Goal: Task Accomplishment & Management: Manage account settings

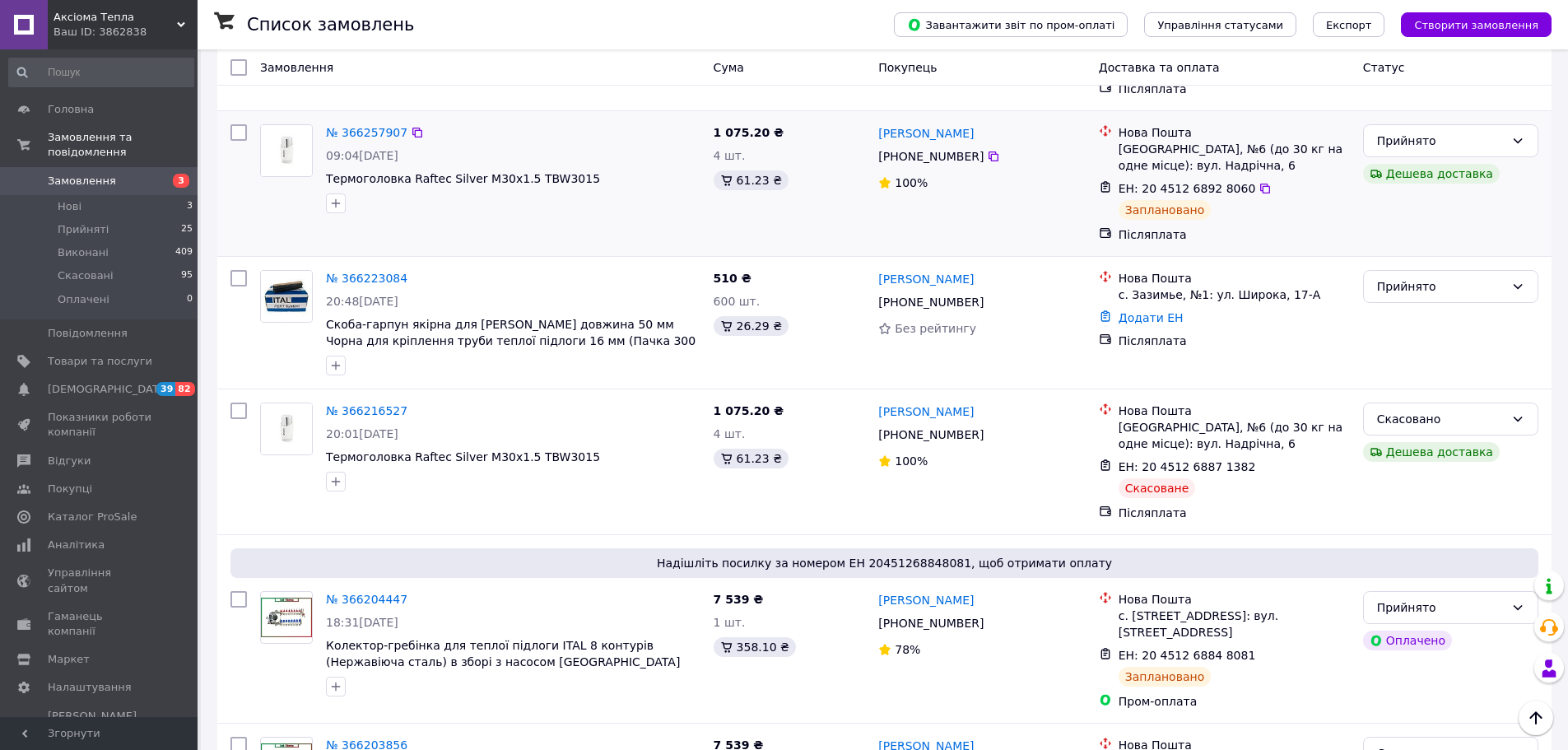
scroll to position [412, 0]
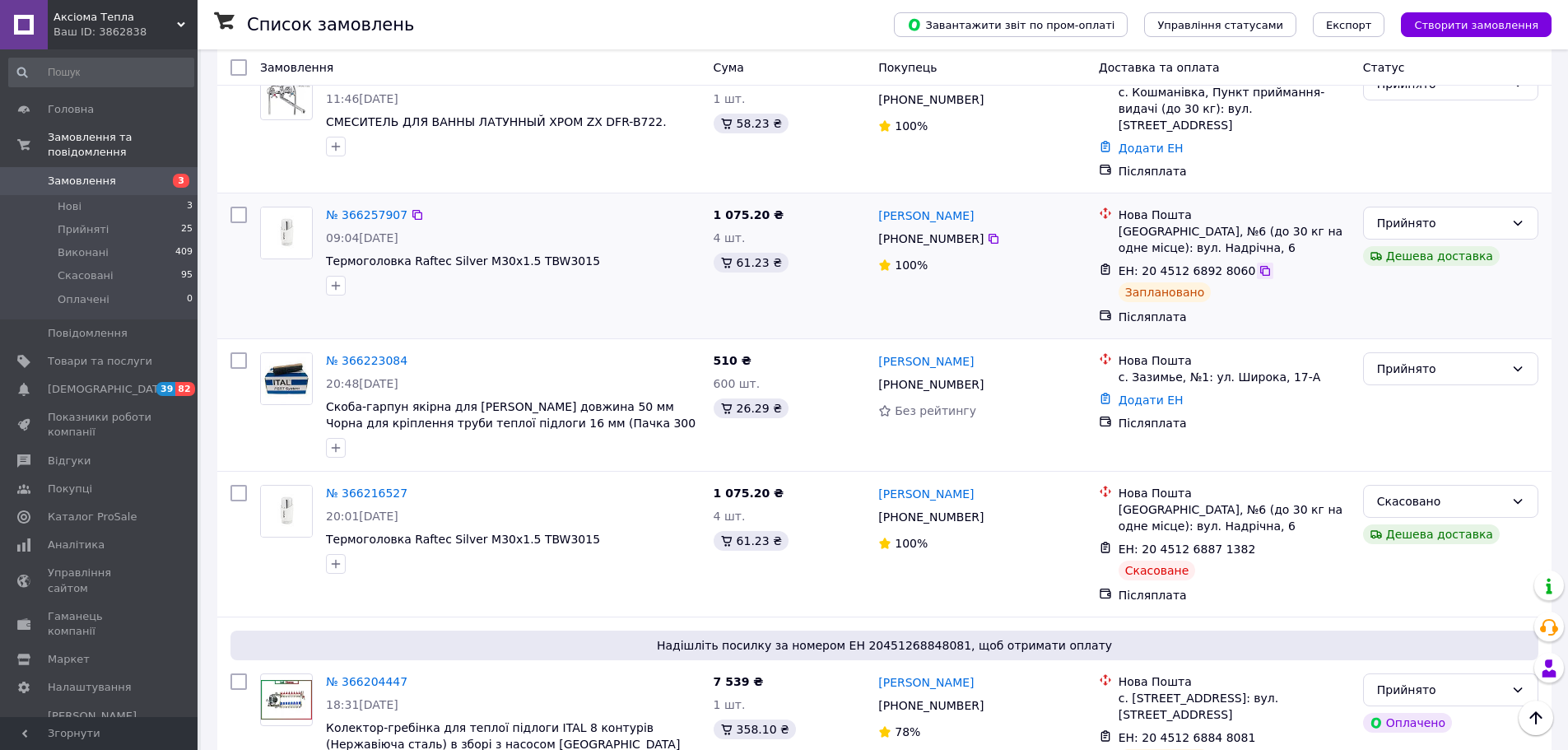
click at [1260, 266] on icon at bounding box center [1265, 271] width 10 height 10
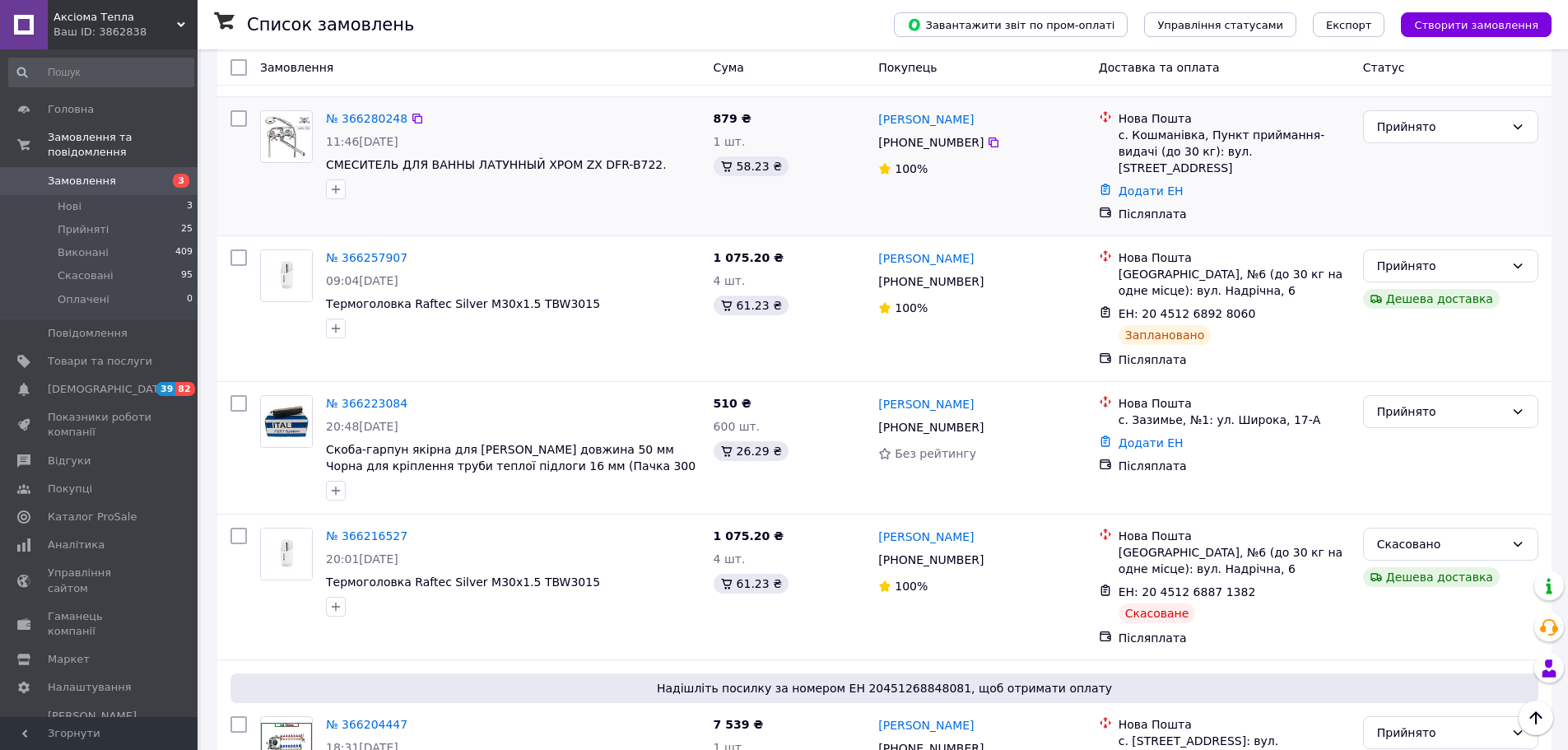
scroll to position [329, 0]
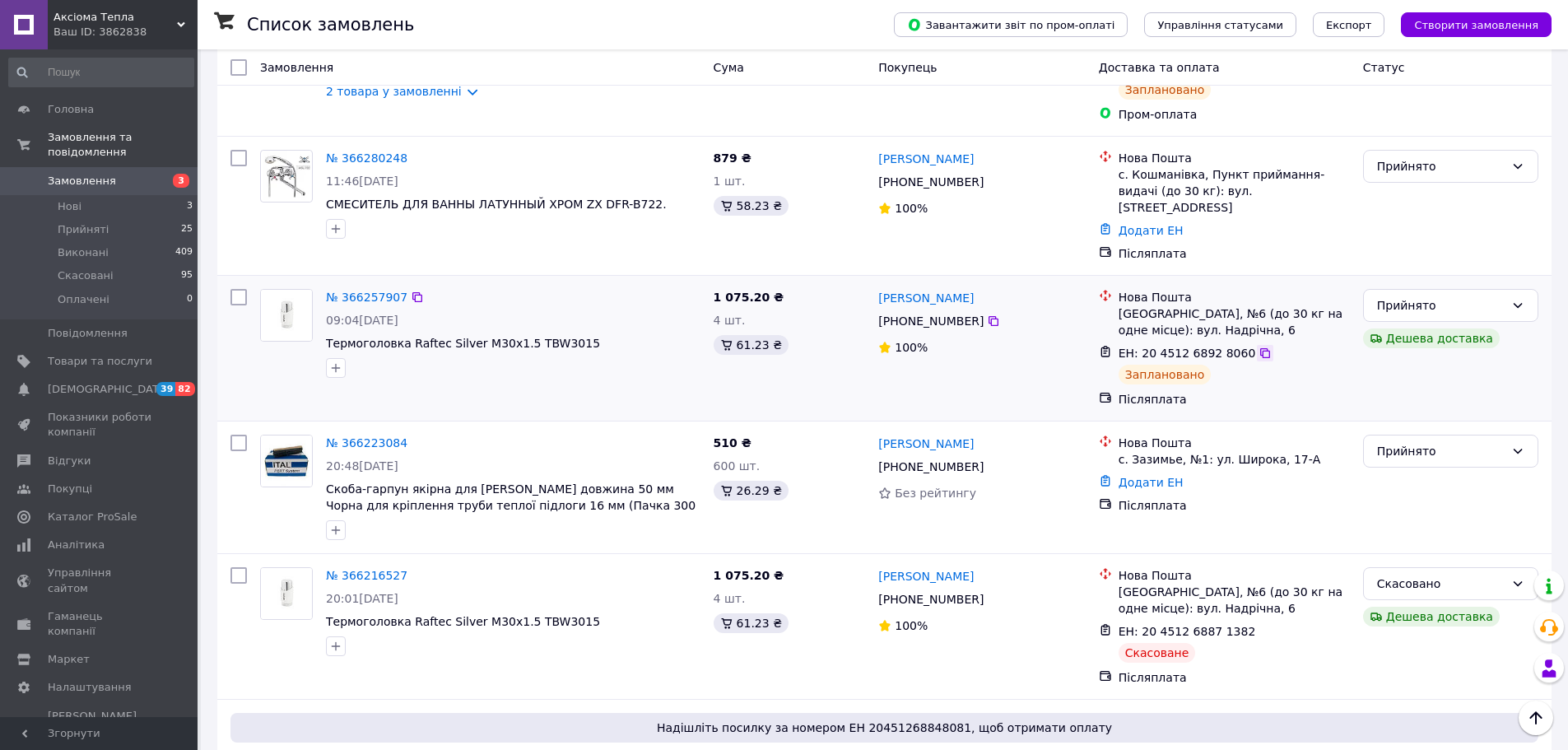
click at [1258, 347] on icon at bounding box center [1265, 354] width 13 height 13
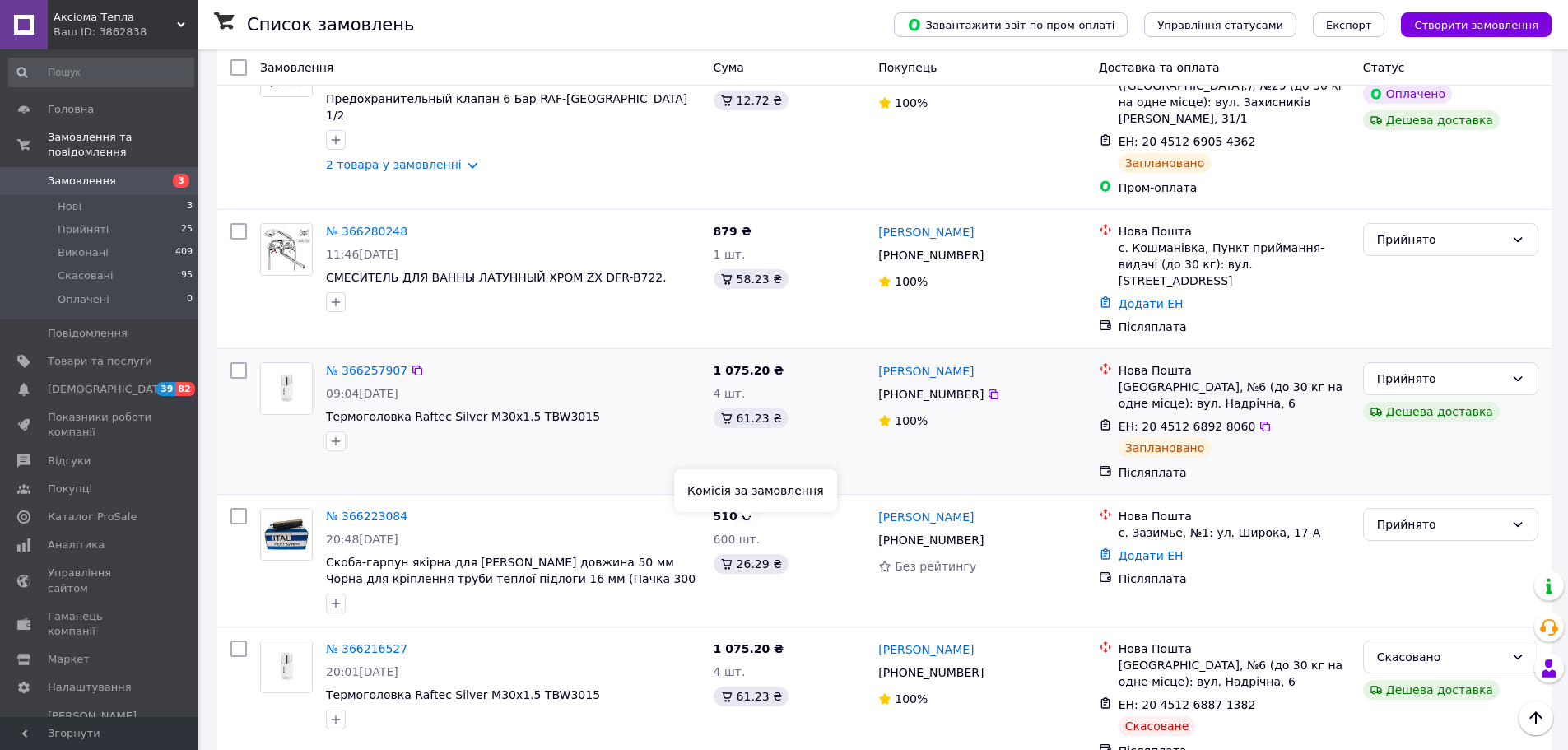
scroll to position [247, 0]
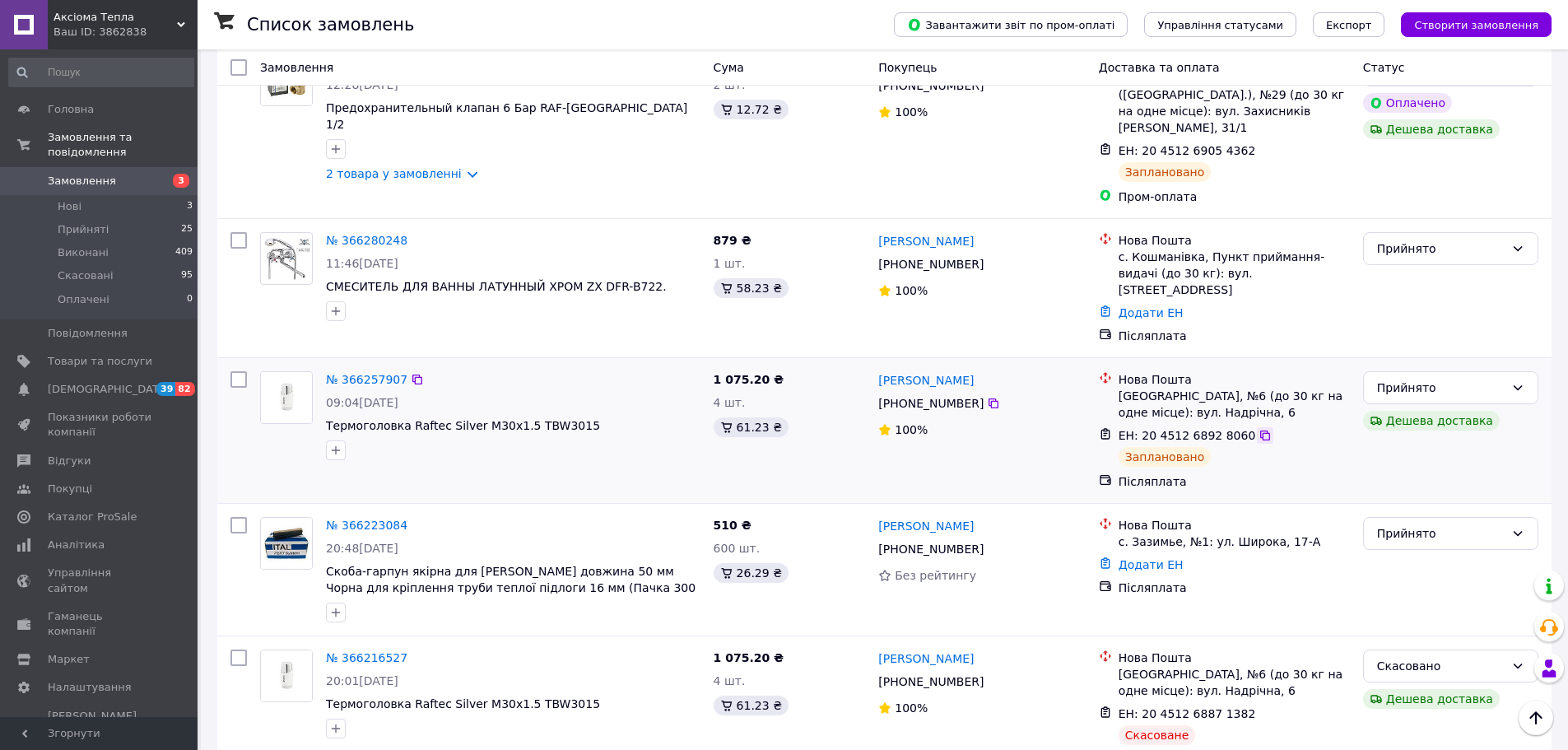
click at [1258, 429] on icon at bounding box center [1265, 436] width 13 height 13
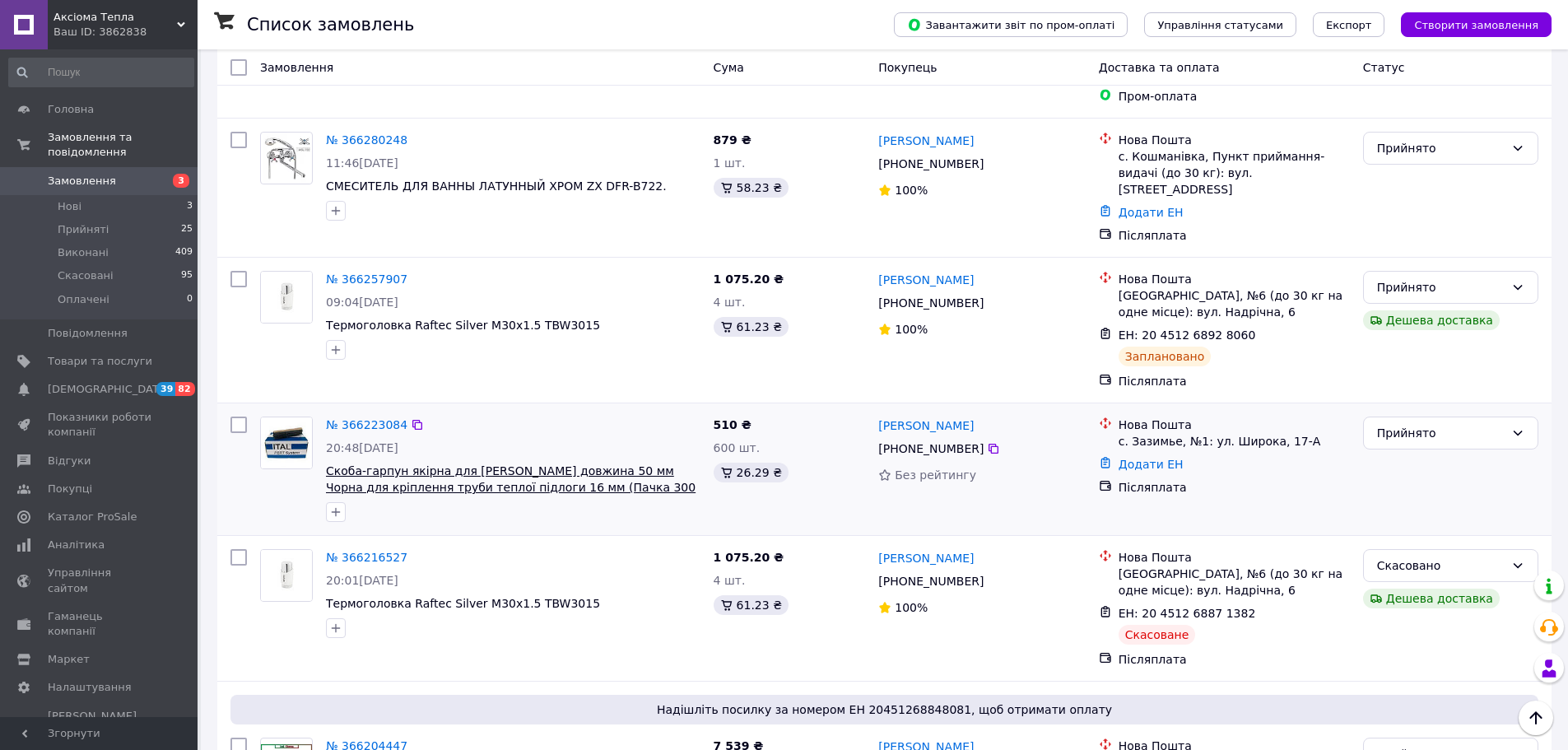
scroll to position [329, 0]
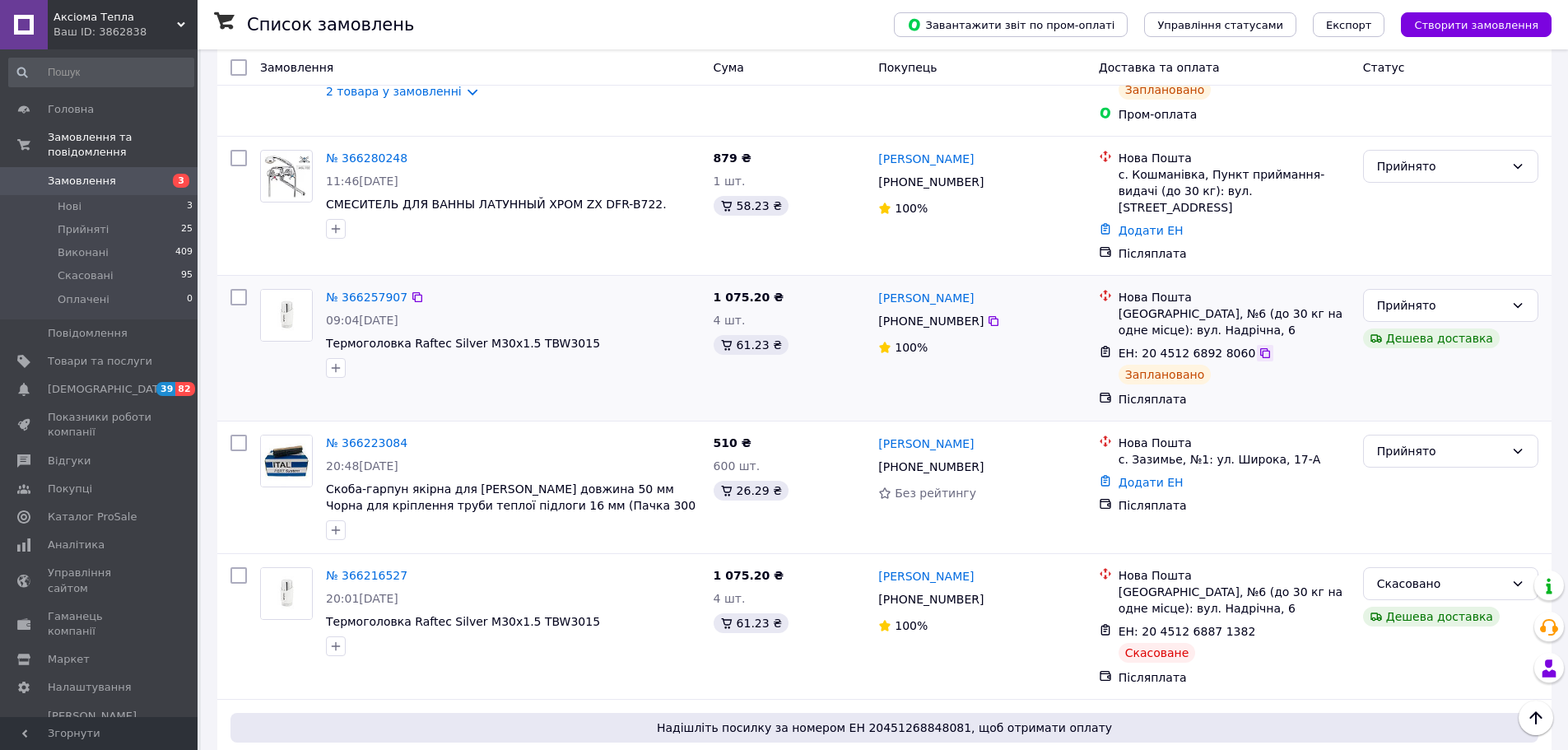
click at [1258, 347] on icon at bounding box center [1265, 354] width 13 height 13
